Goal: Task Accomplishment & Management: Complete application form

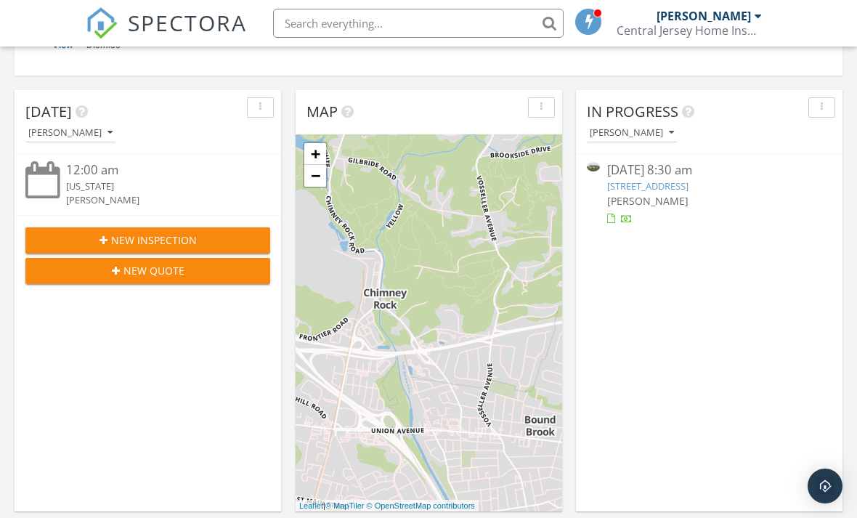
scroll to position [239, 0]
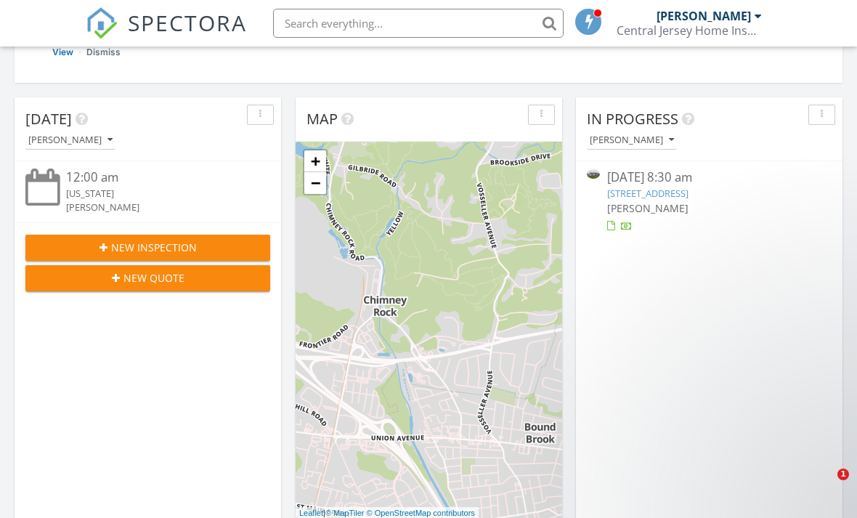
click at [161, 249] on span "New Inspection" at bounding box center [154, 247] width 86 height 15
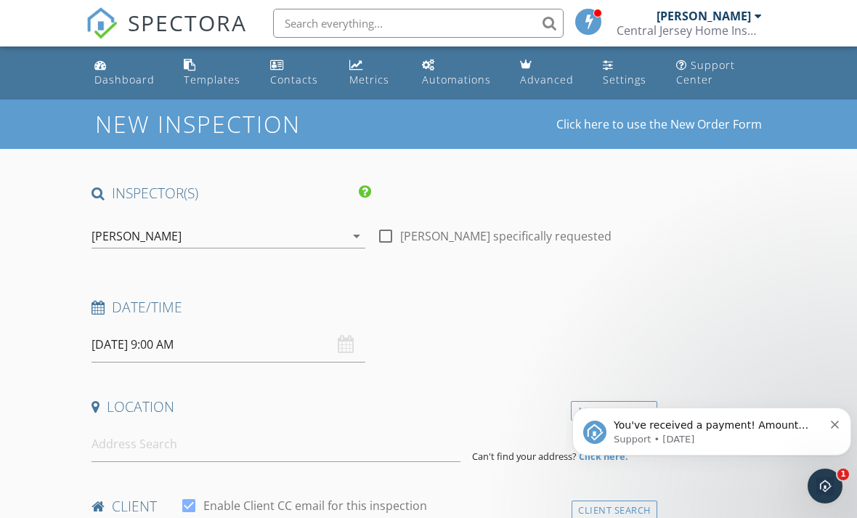
click at [838, 426] on icon "Dismiss notification" at bounding box center [835, 425] width 8 height 8
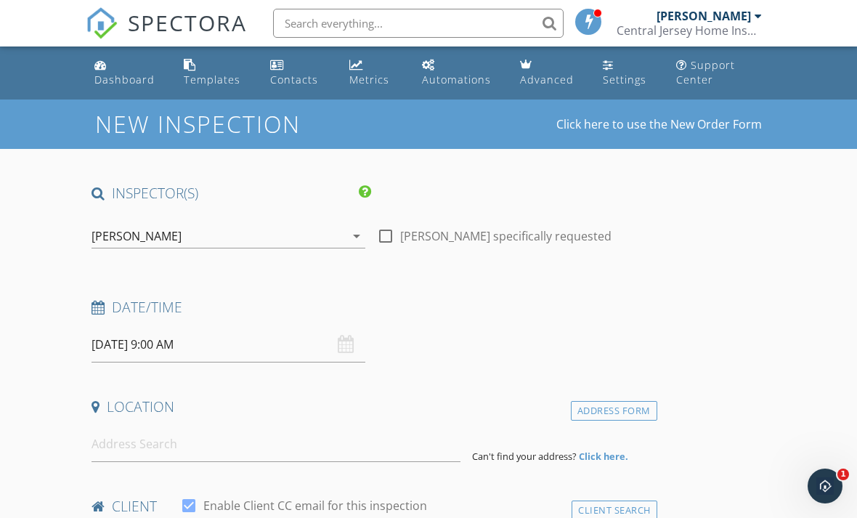
click at [216, 352] on input "09/29/2025 9:00 AM" at bounding box center [229, 345] width 274 height 36
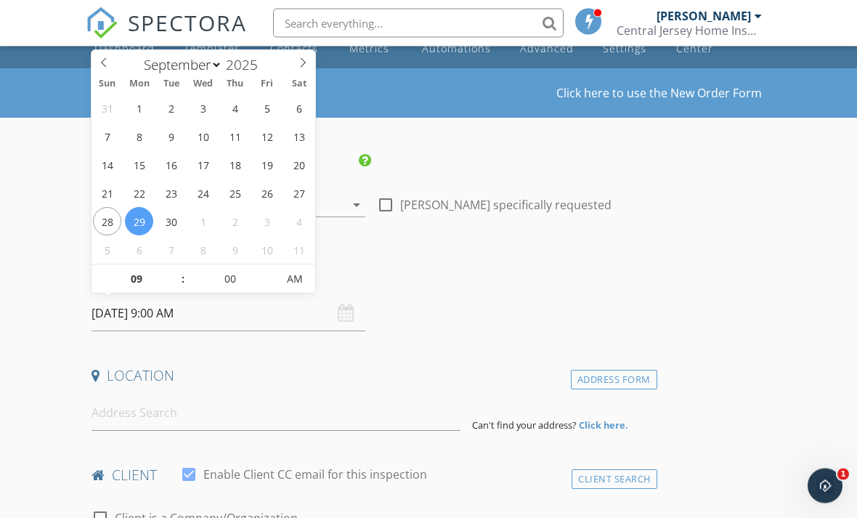
scroll to position [31, 0]
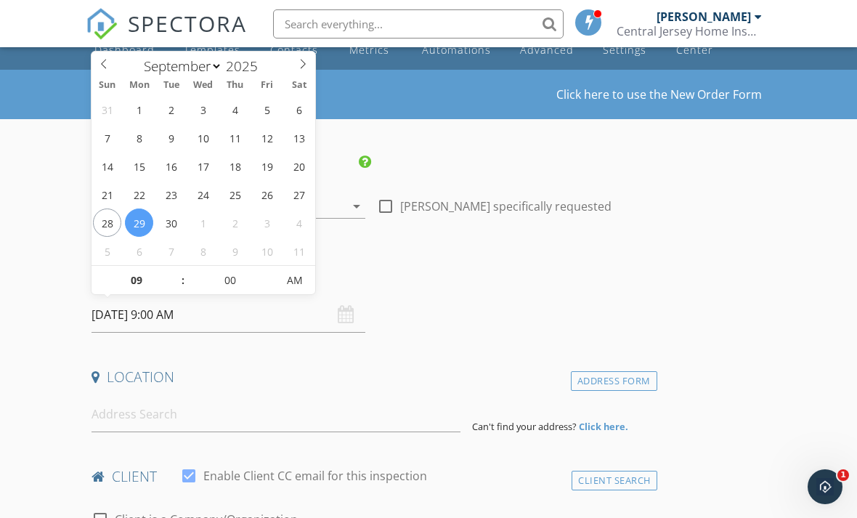
click at [307, 62] on icon at bounding box center [303, 63] width 10 height 10
select select "9"
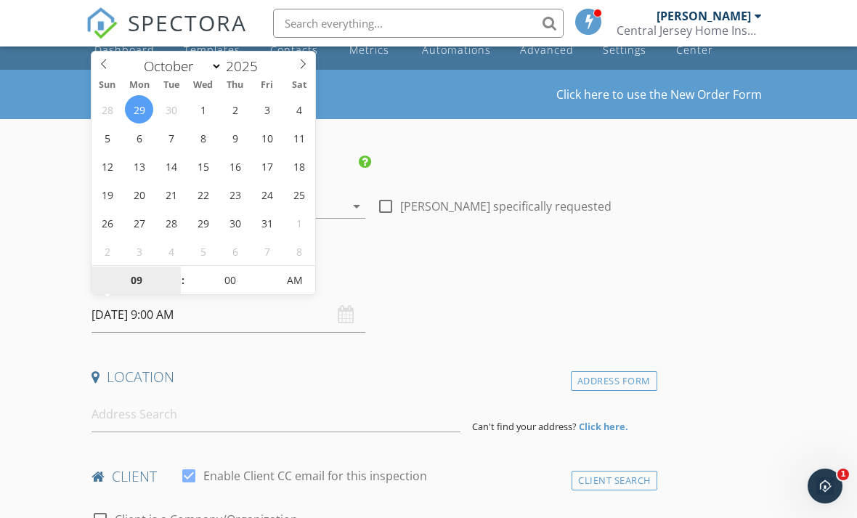
type input "10/03/2025 9:00 AM"
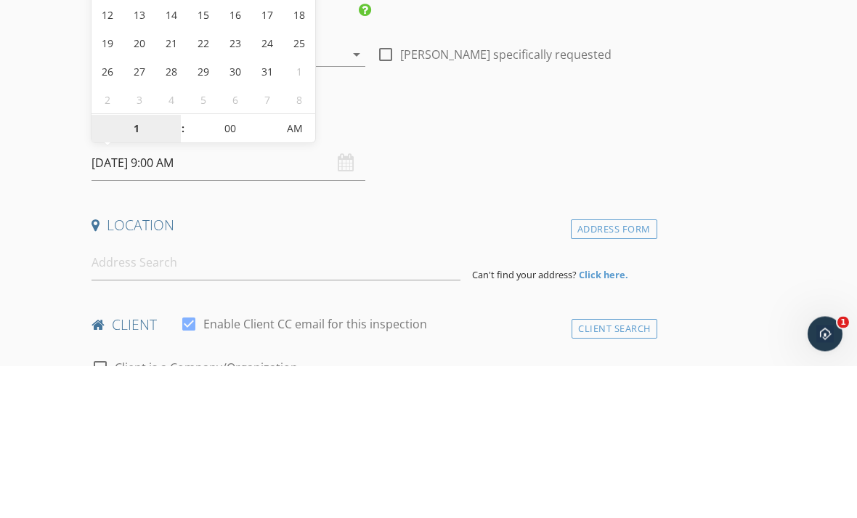
click at [304, 267] on span "AM" at bounding box center [295, 281] width 40 height 29
type input "01"
type input "[DATE] 1:00 PM"
click at [261, 298] on input "[DATE] 1:00 PM" at bounding box center [229, 316] width 274 height 36
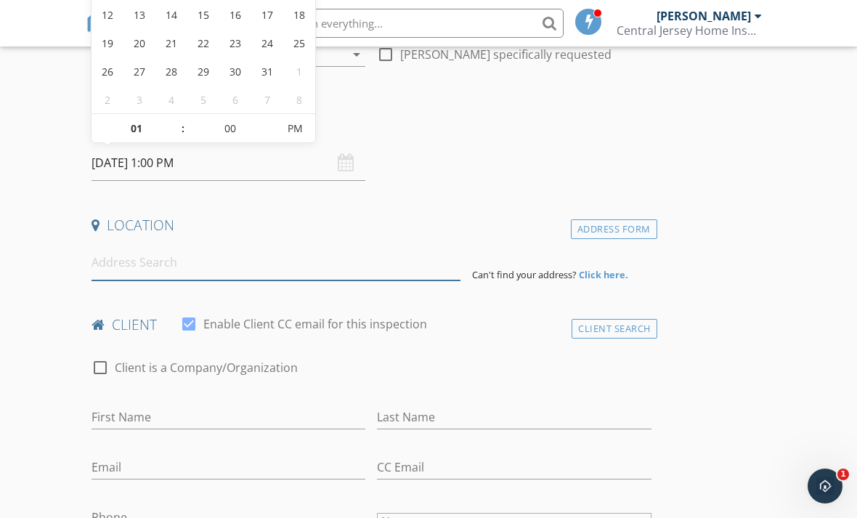
click at [291, 262] on input at bounding box center [276, 263] width 369 height 36
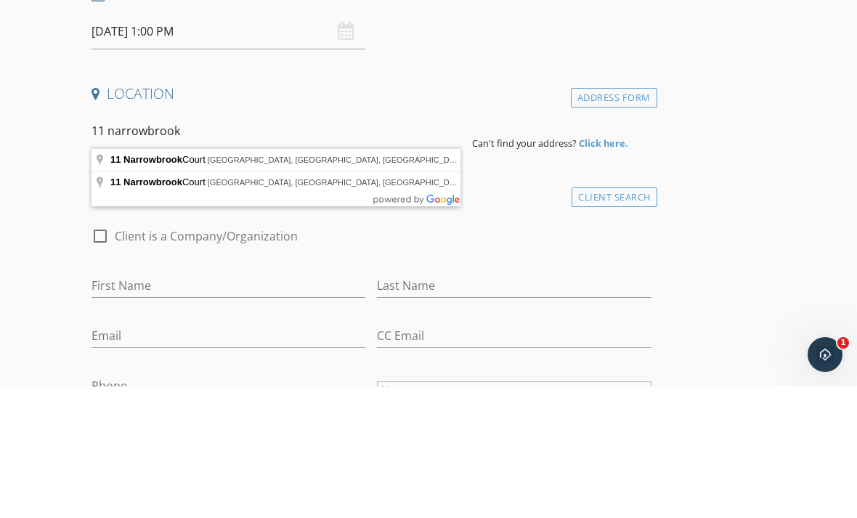
type input "11 Narrowbrook Court, Manalapan Township, NJ, USA"
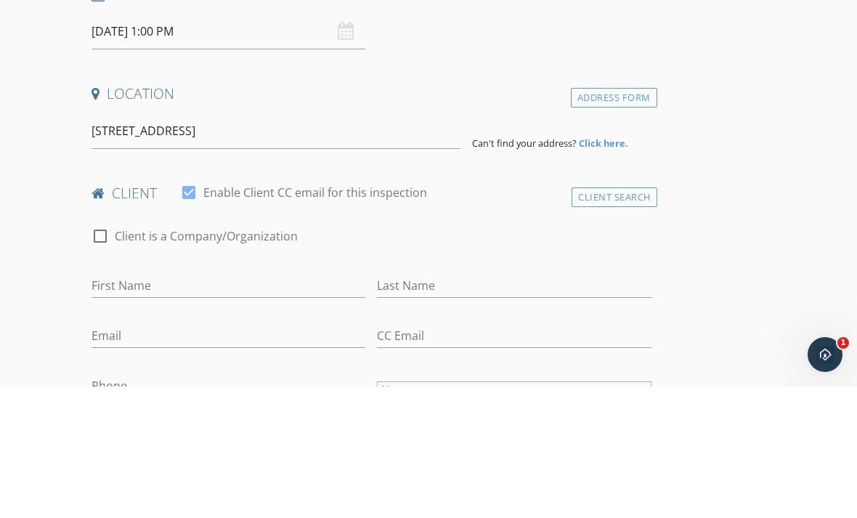
scroll to position [313, 0]
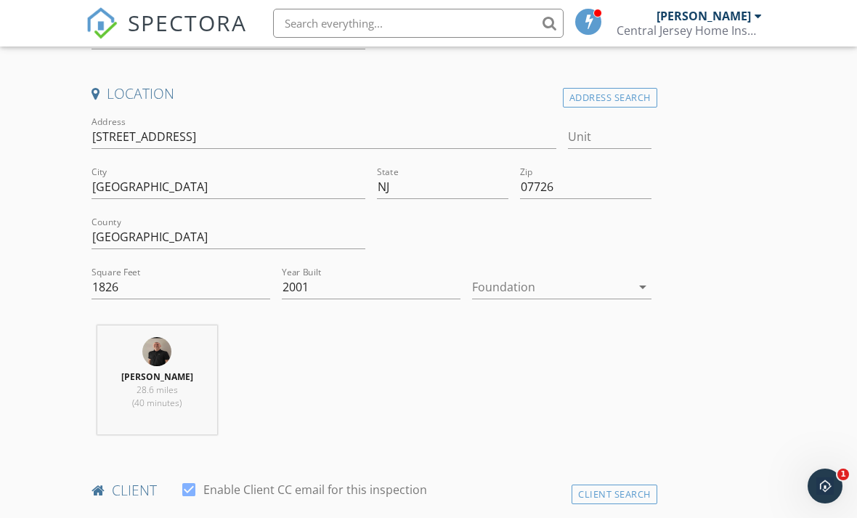
click at [622, 295] on div at bounding box center [551, 286] width 158 height 23
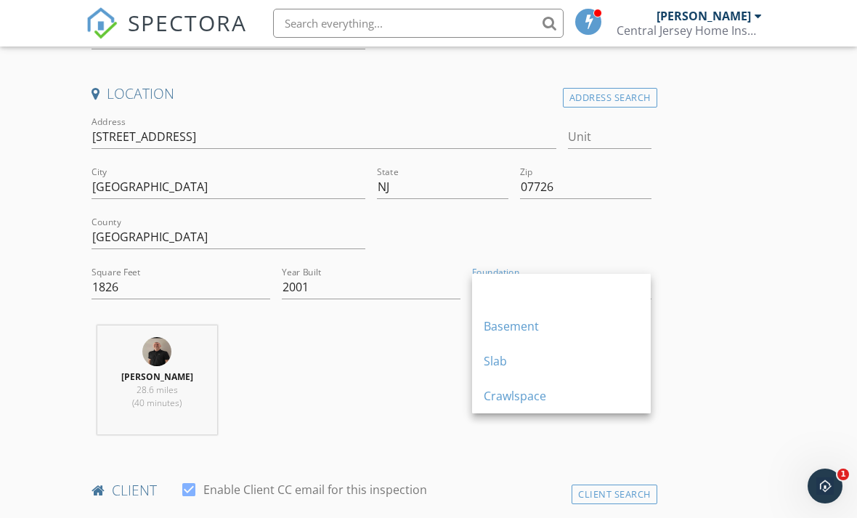
click at [506, 372] on div "Slab" at bounding box center [561, 361] width 155 height 35
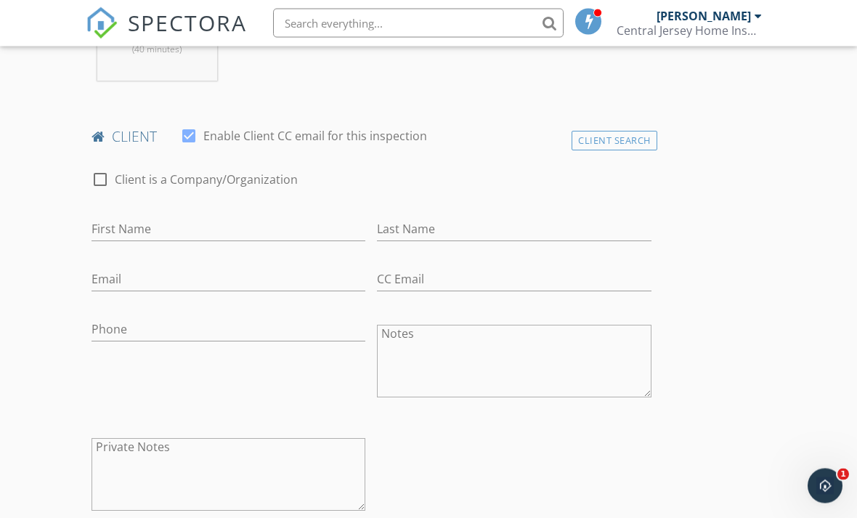
scroll to position [668, 0]
click at [155, 224] on input "First Name" at bounding box center [229, 228] width 274 height 24
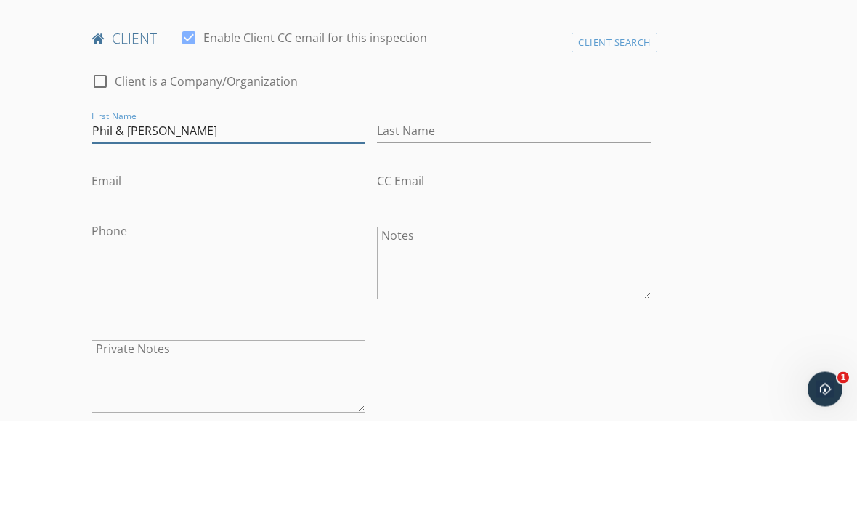
type input "Phil & [PERSON_NAME]"
click at [444, 216] on input "Last Name" at bounding box center [514, 228] width 274 height 24
type input "[PERSON_NAME]"
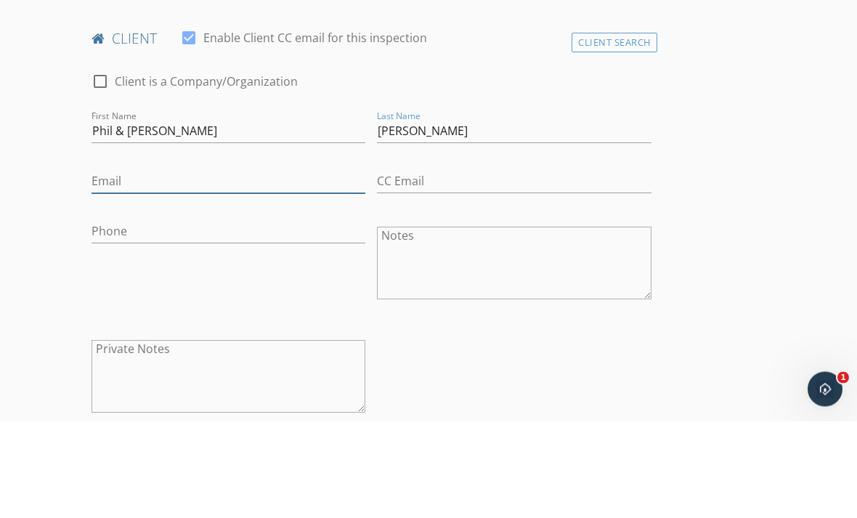
click at [216, 267] on input "Email" at bounding box center [229, 279] width 274 height 24
type input "Rossfamilynj@gmail.com"
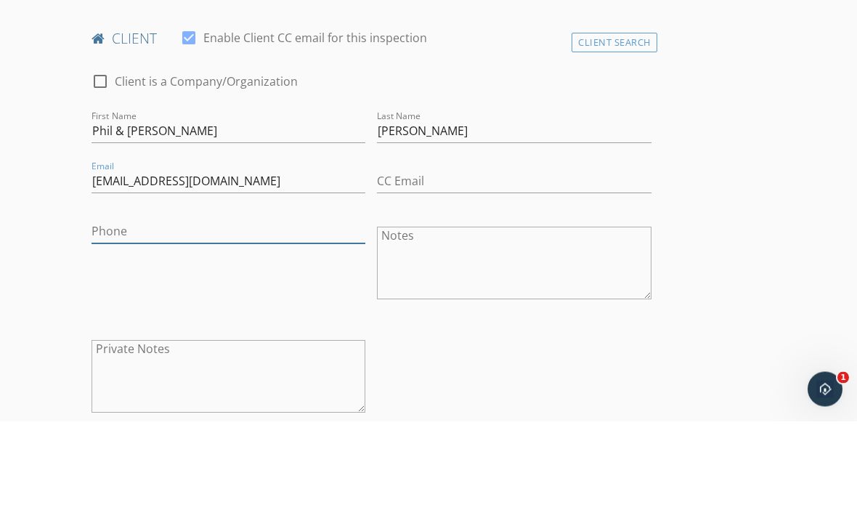
click at [232, 317] on input "Phone" at bounding box center [229, 329] width 274 height 24
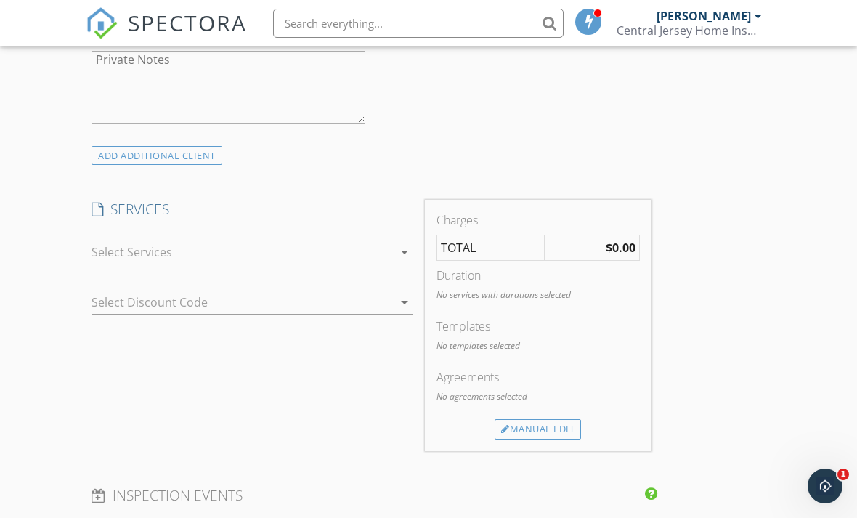
scroll to position [1055, 0]
type input "[PHONE_NUMBER]"
click at [370, 247] on div at bounding box center [242, 251] width 301 height 23
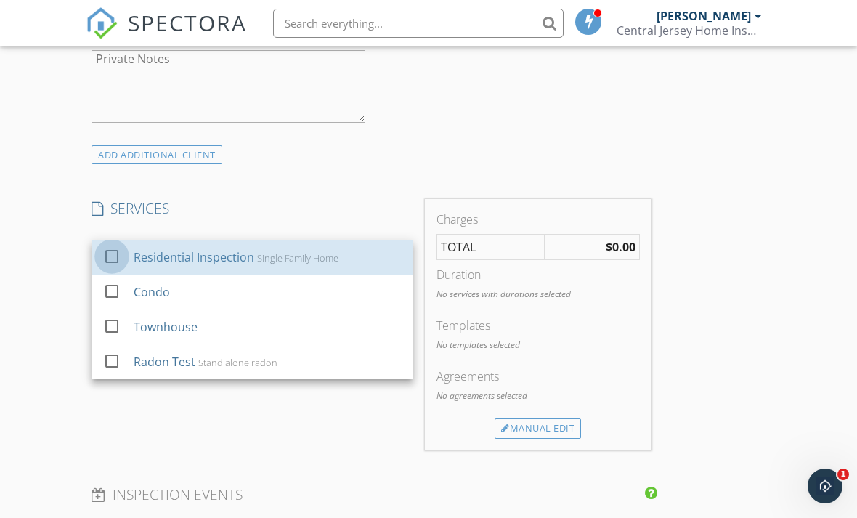
click at [113, 256] on div at bounding box center [112, 256] width 25 height 25
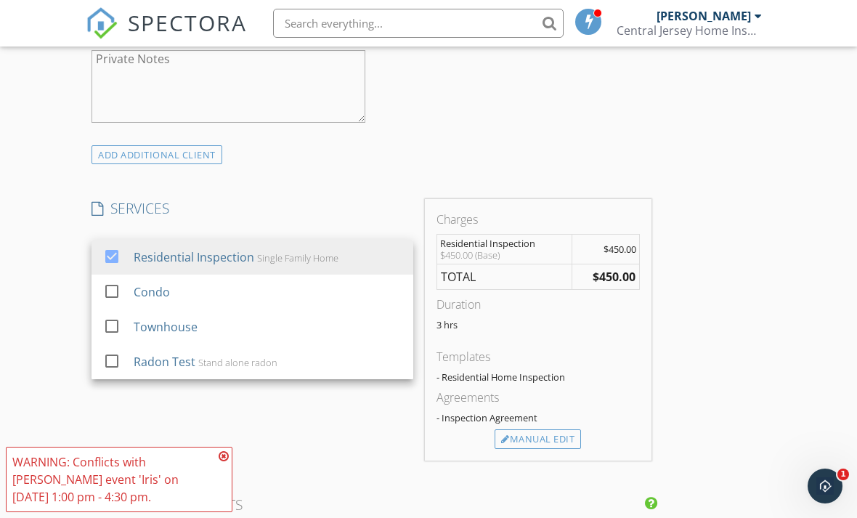
click at [781, 330] on div "New Inspection Click here to use the New Order Form INSPECTOR(S) check_box Geor…" at bounding box center [428, 300] width 857 height 2510
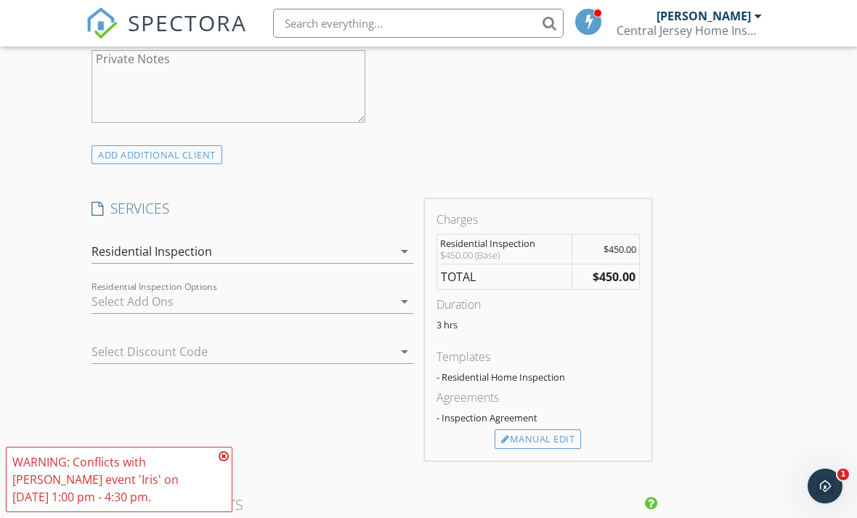
click at [305, 303] on div at bounding box center [242, 301] width 301 height 23
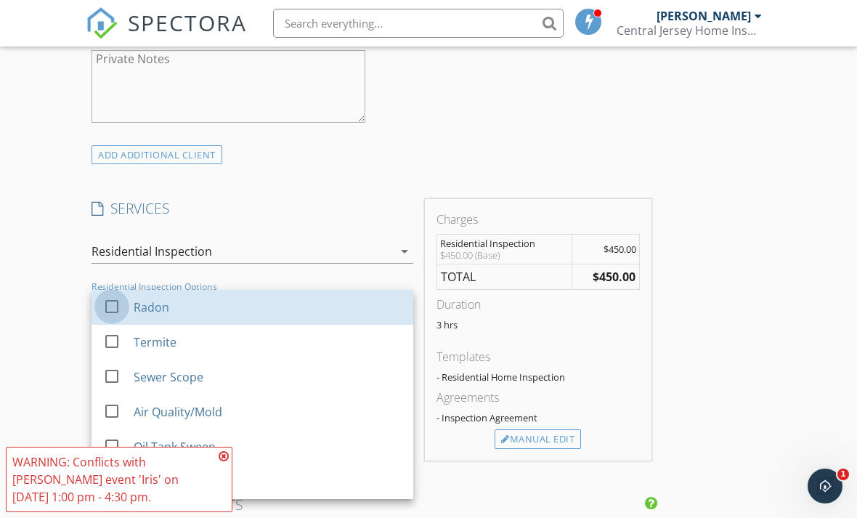
click at [118, 309] on div at bounding box center [112, 306] width 25 height 25
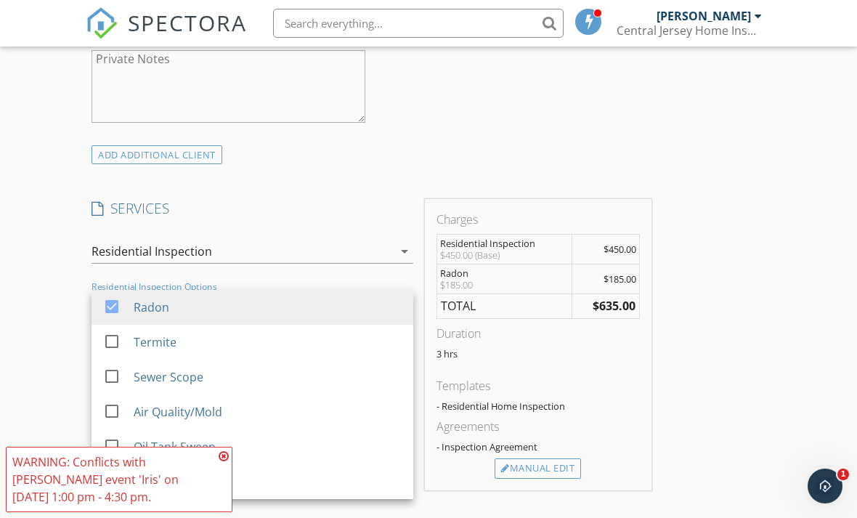
click at [107, 347] on div at bounding box center [112, 341] width 25 height 25
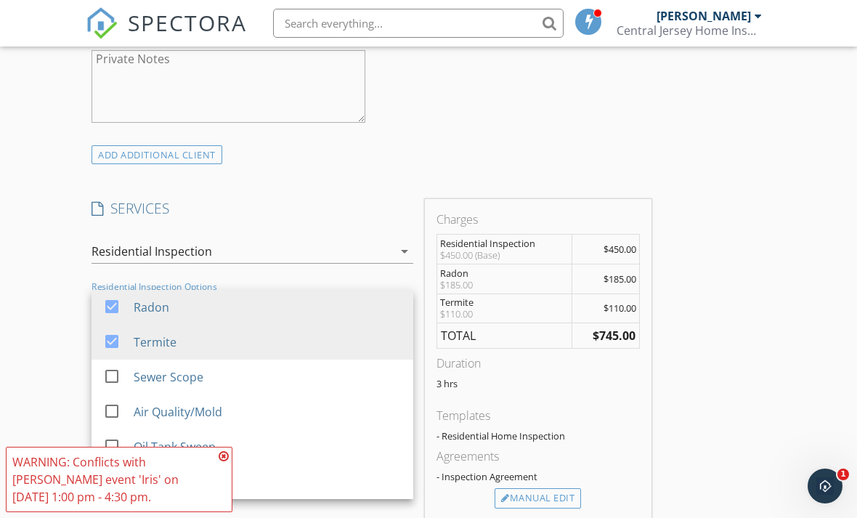
click at [771, 373] on div "New Inspection Click here to use the New Order Form INSPECTOR(S) check_box Geor…" at bounding box center [428, 330] width 857 height 2570
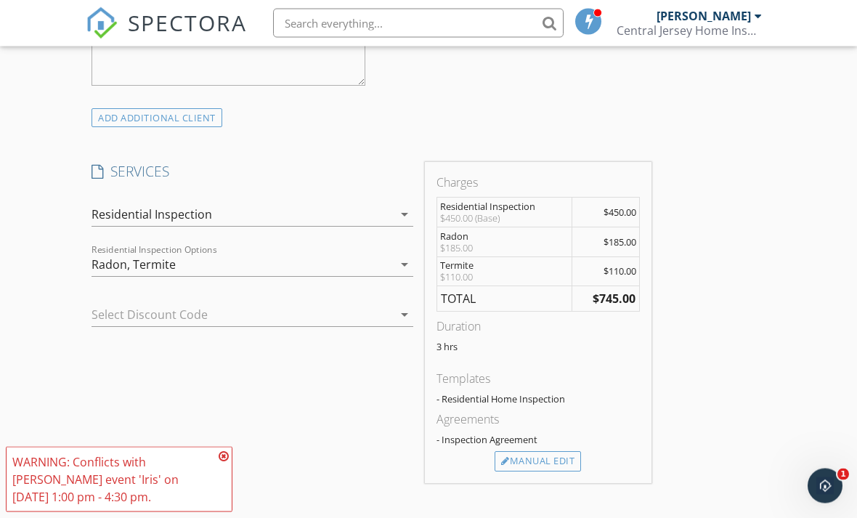
scroll to position [1096, 0]
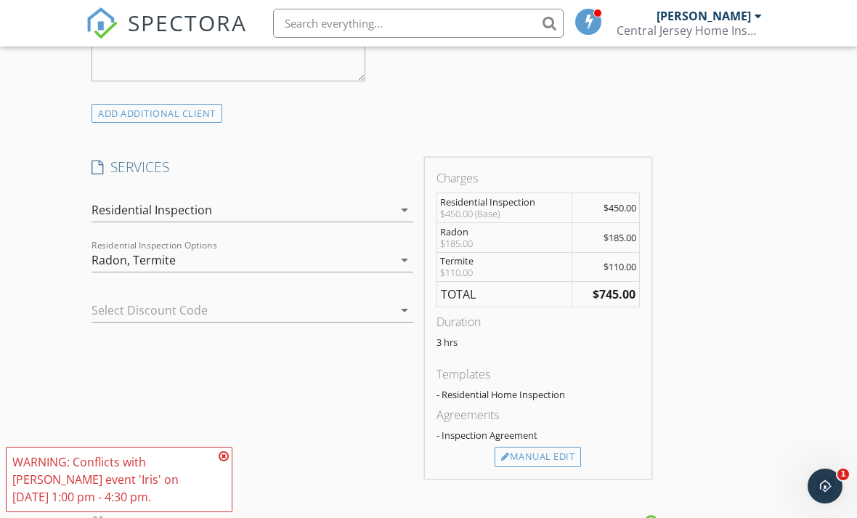
click at [533, 462] on div "Manual Edit" at bounding box center [538, 457] width 86 height 20
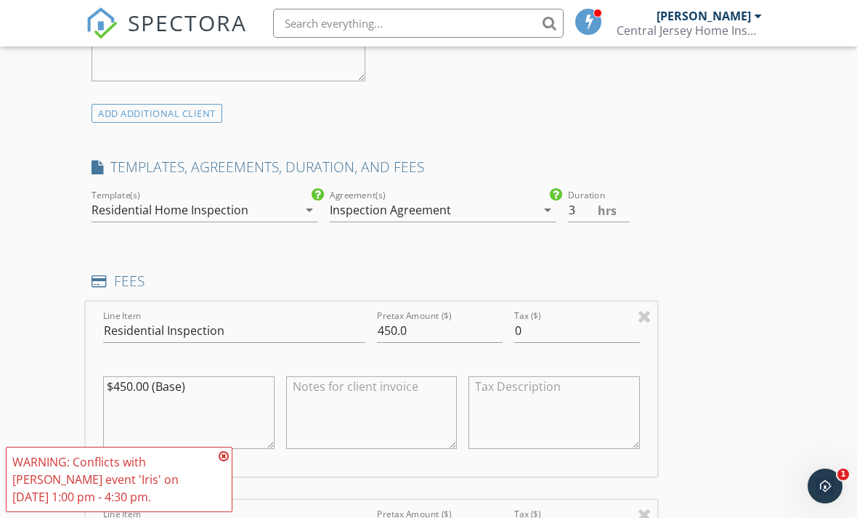
click at [126, 381] on textarea "$450.00 (Base)" at bounding box center [188, 412] width 171 height 73
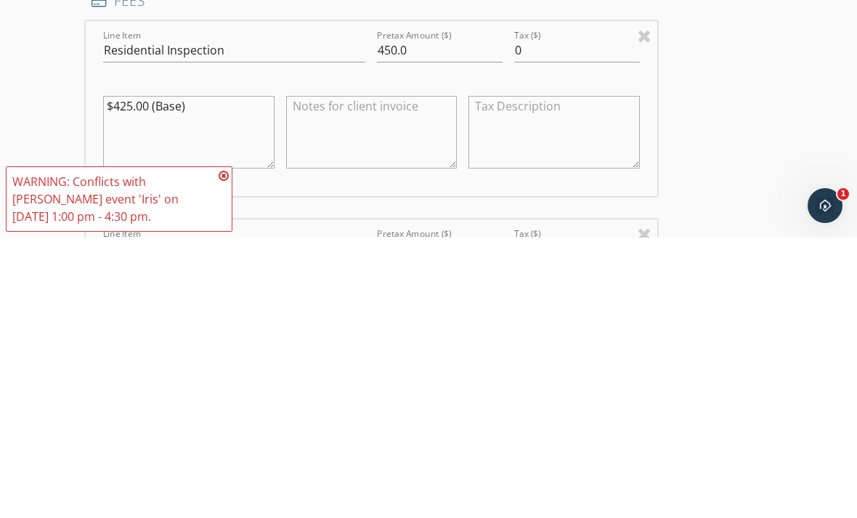
scroll to position [1376, 0]
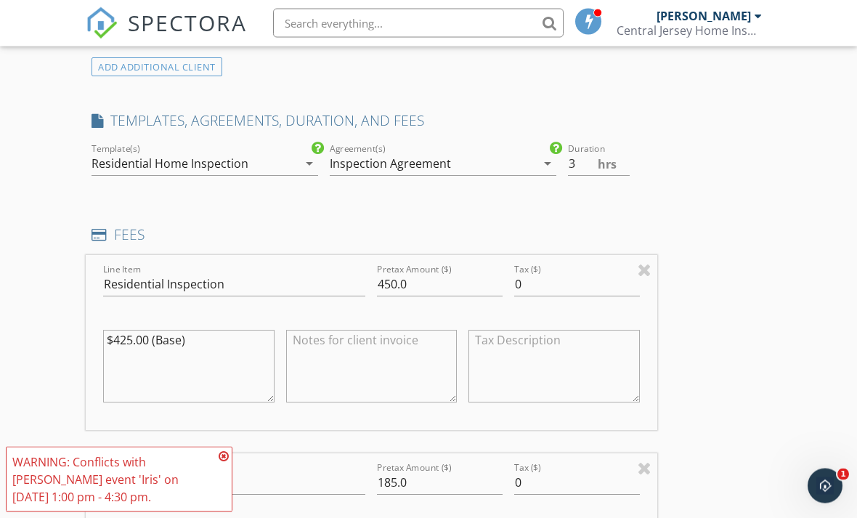
click at [222, 458] on icon at bounding box center [224, 456] width 10 height 12
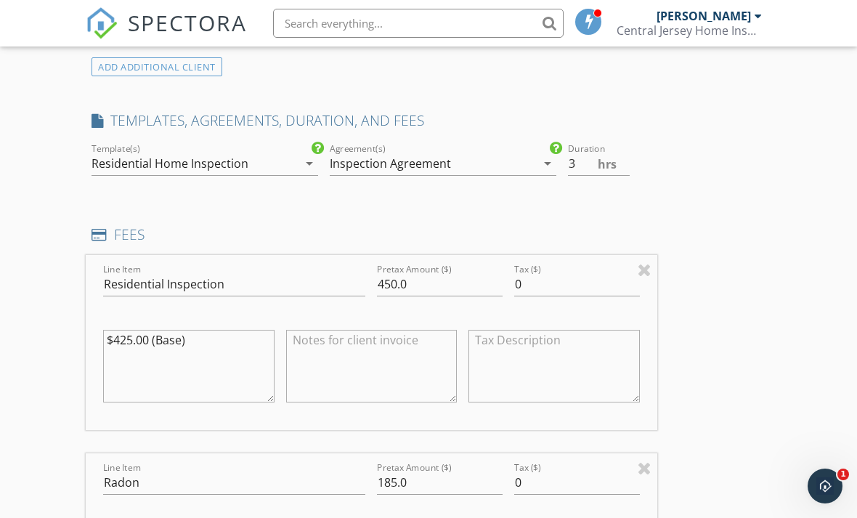
click at [121, 333] on textarea "$425.00 (Base)" at bounding box center [188, 366] width 171 height 73
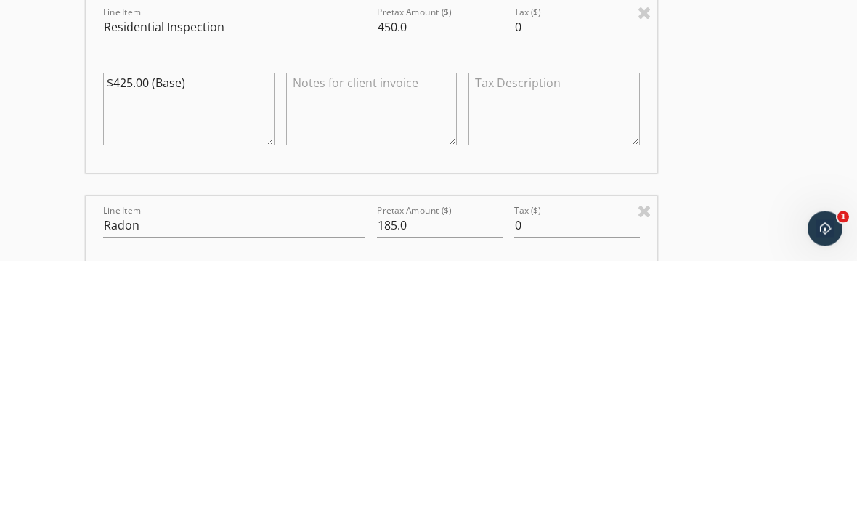
click at [125, 330] on textarea "$425.00 (Base)" at bounding box center [188, 366] width 171 height 73
type textarea "$450.00 (Base)"
click at [383, 273] on input "450.0" at bounding box center [440, 285] width 126 height 24
click at [394, 273] on input "450.0" at bounding box center [440, 285] width 126 height 24
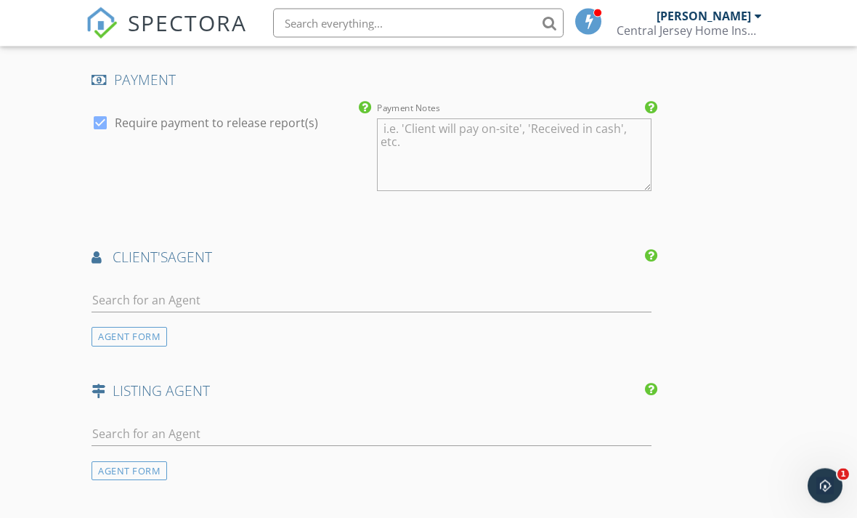
scroll to position [2135, 0]
type input "425.0"
click at [137, 333] on div "AGENT FORM" at bounding box center [130, 337] width 76 height 20
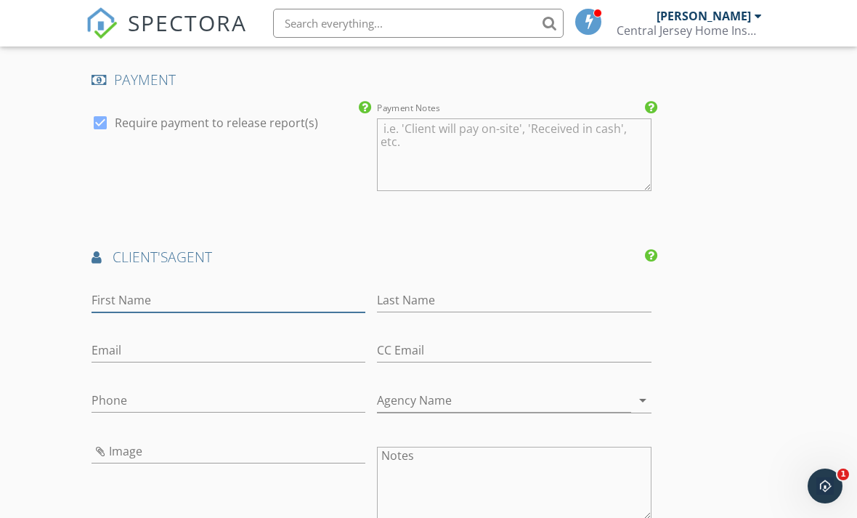
click at [171, 294] on input "First Name" at bounding box center [229, 300] width 274 height 24
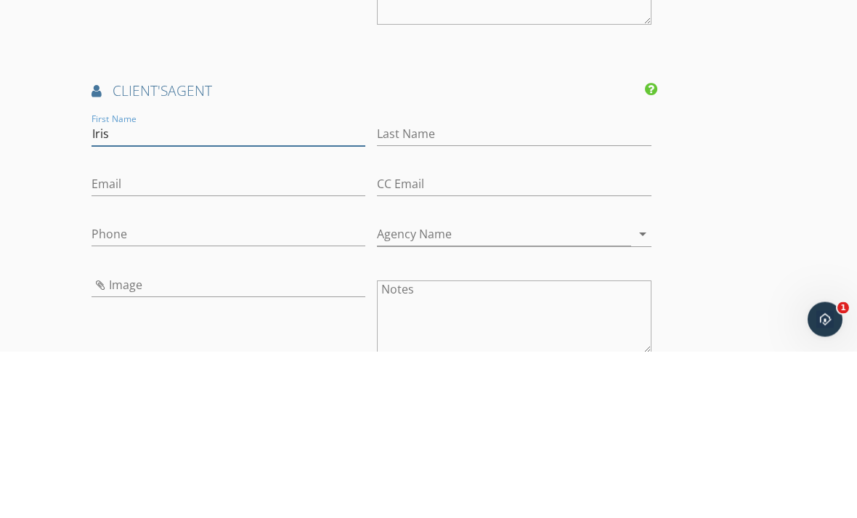
type input "Iris"
click at [453, 289] on input "Last Name" at bounding box center [514, 301] width 274 height 24
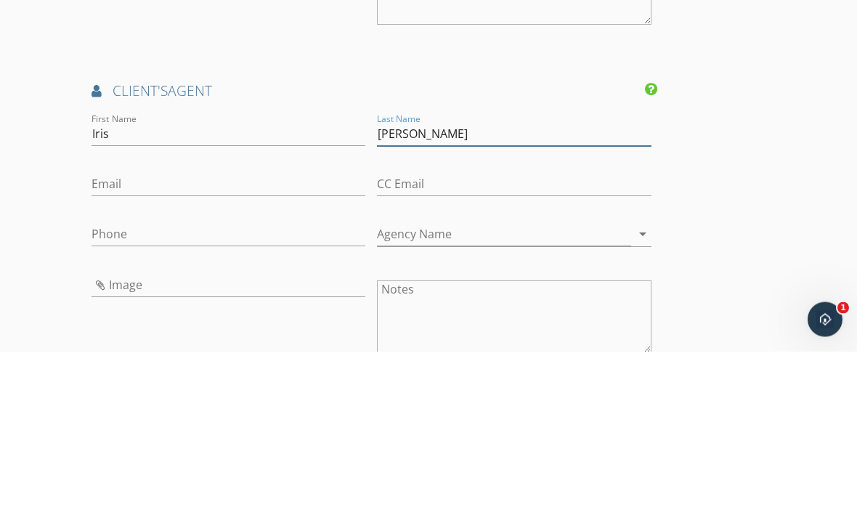
type input "[PERSON_NAME]"
click at [228, 389] on input "Phone" at bounding box center [229, 401] width 274 height 24
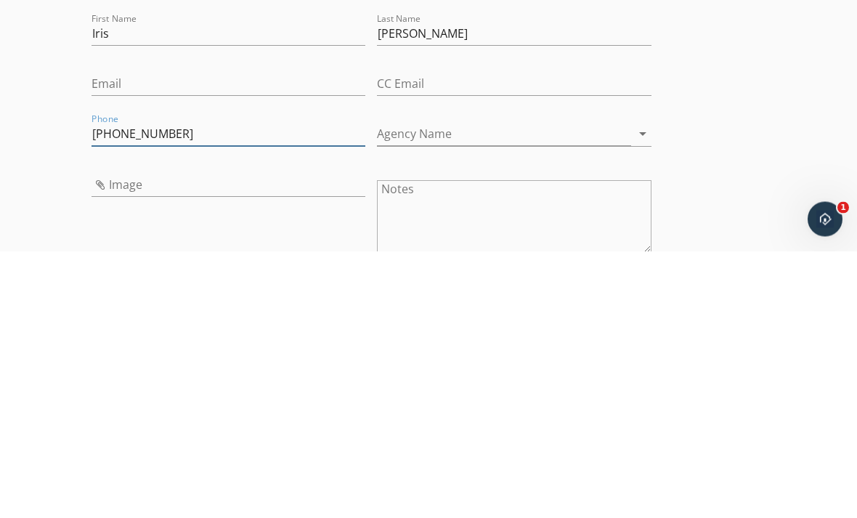
type input "[PHONE_NUMBER]"
click at [630, 389] on input "Agency Name" at bounding box center [503, 401] width 253 height 24
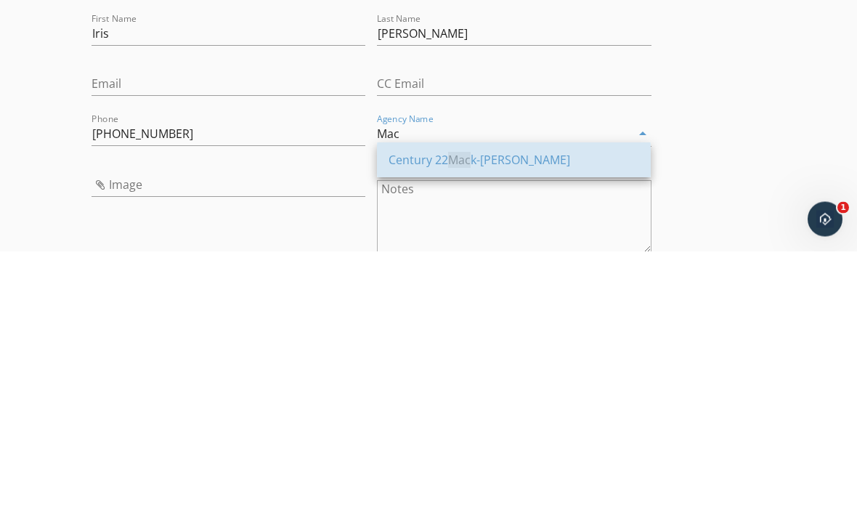
click at [462, 419] on span "Mac" at bounding box center [459, 427] width 23 height 16
type input "Century 22 [PERSON_NAME]"
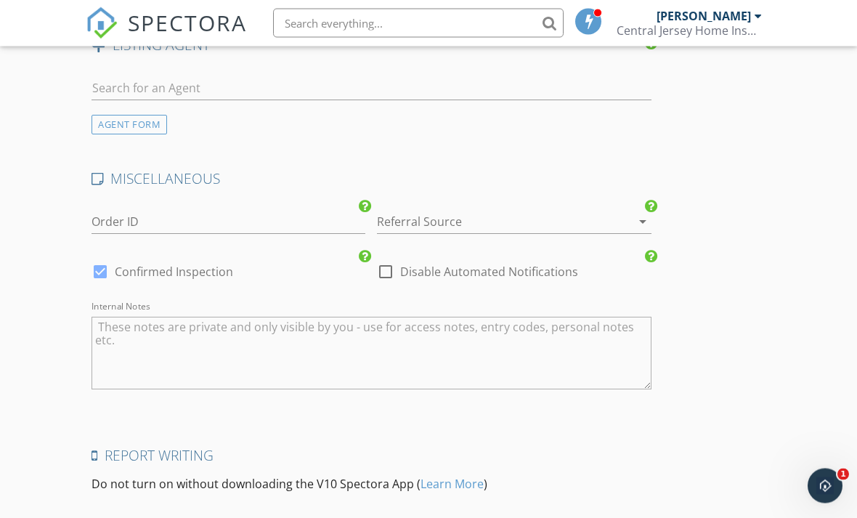
scroll to position [2912, 0]
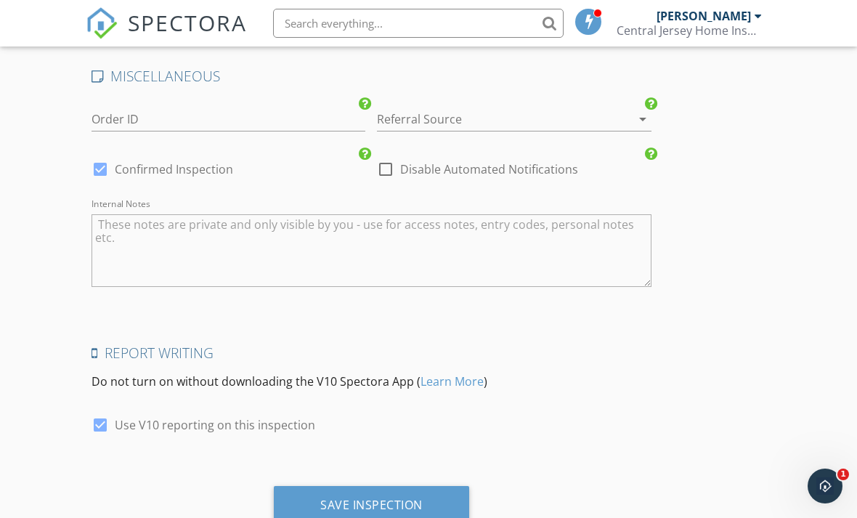
click at [415, 498] on div "Save Inspection" at bounding box center [371, 505] width 102 height 15
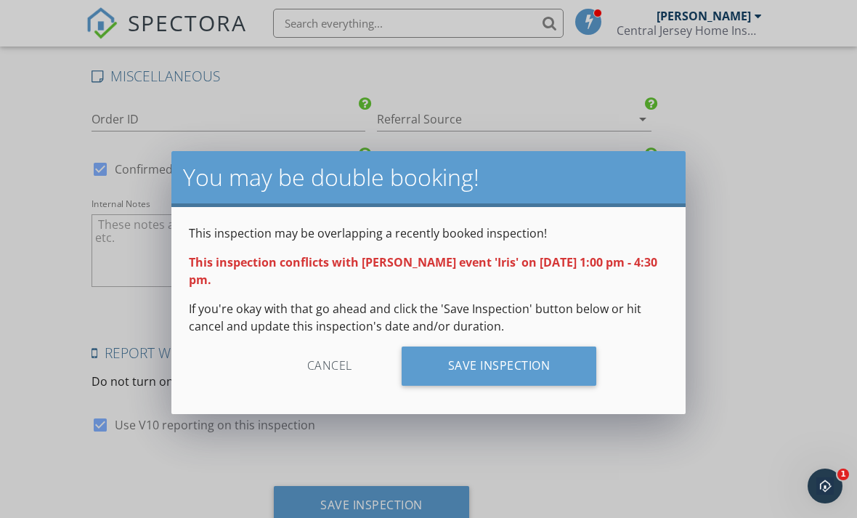
click at [551, 364] on div "Save Inspection" at bounding box center [499, 365] width 195 height 39
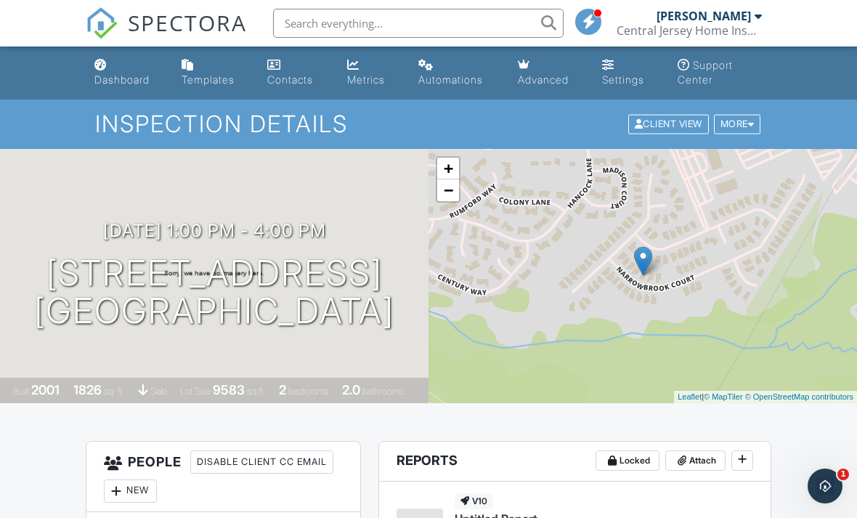
click at [129, 76] on div "Dashboard" at bounding box center [121, 79] width 55 height 12
